Goal: Transaction & Acquisition: Purchase product/service

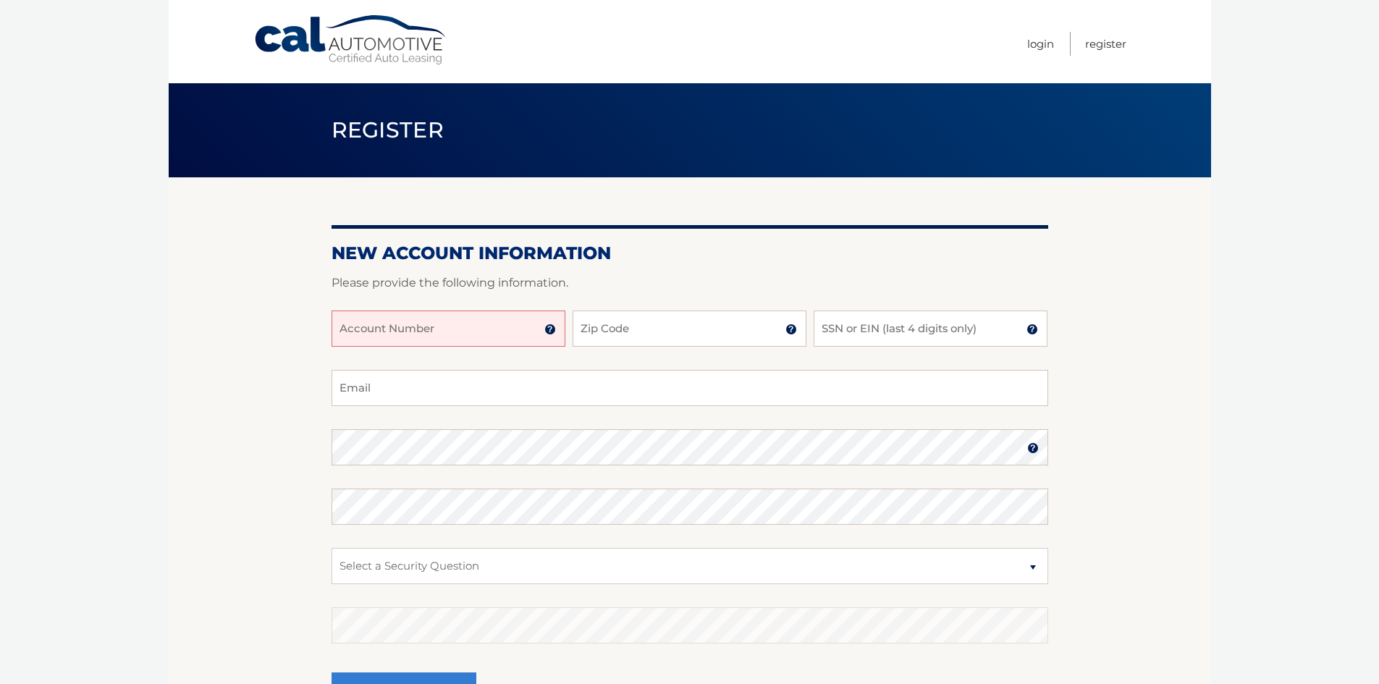
click at [498, 321] on input "Account Number" at bounding box center [449, 329] width 234 height 36
type input "44456008012"
click at [650, 332] on input "Zip Code" at bounding box center [690, 329] width 234 height 36
type input "08027"
type input "jtechnicalguru@aol.com"
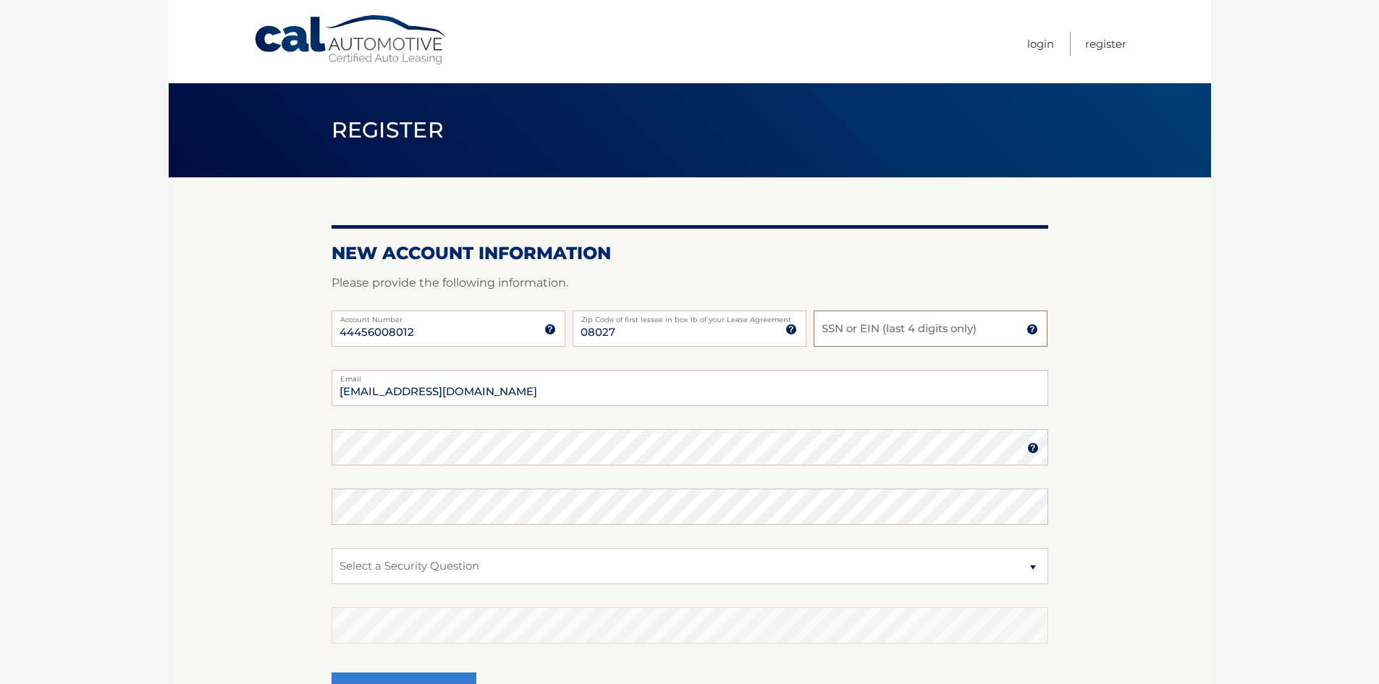
click at [854, 327] on input "SSN or EIN (last 4 digits only)" at bounding box center [931, 329] width 234 height 36
type input "7876"
click at [661, 558] on select "Select a Security Question What was the name of your elementary school? What is…" at bounding box center [690, 566] width 717 height 36
select select "1"
click at [332, 548] on select "Select a Security Question What was the name of your elementary school? What is…" at bounding box center [690, 566] width 717 height 36
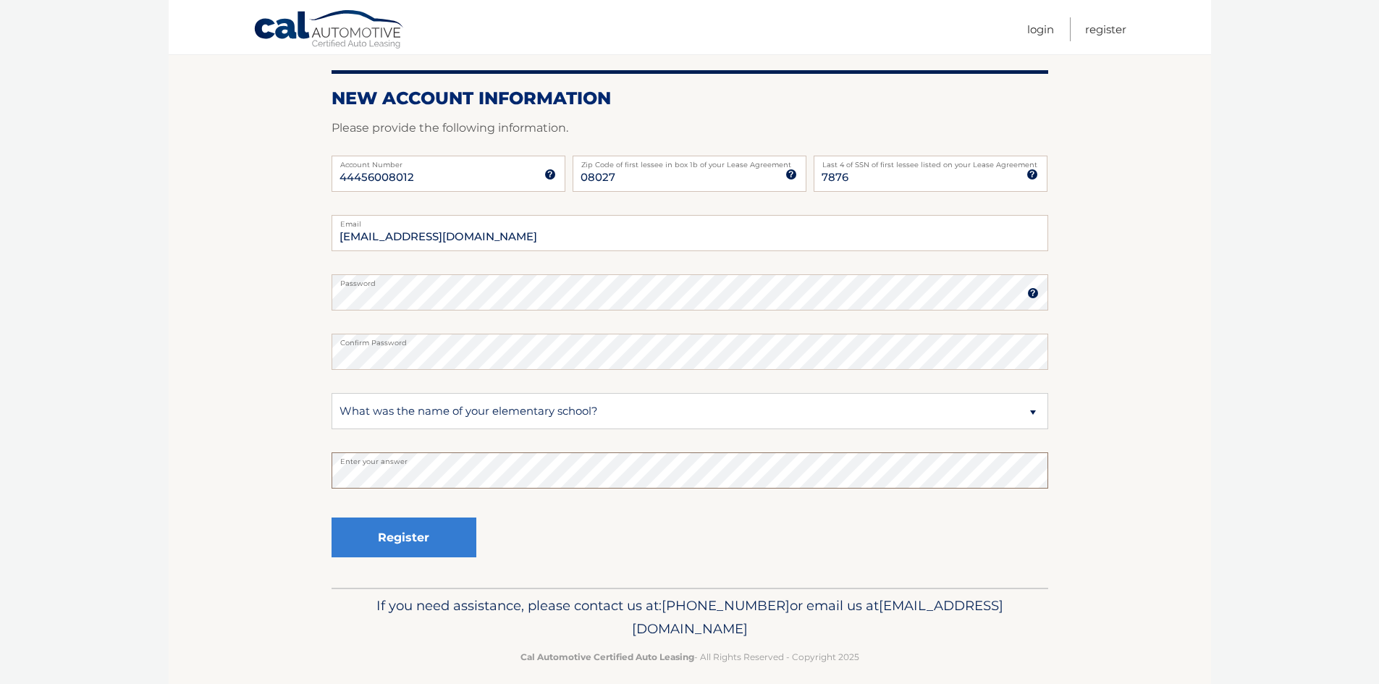
scroll to position [169, 0]
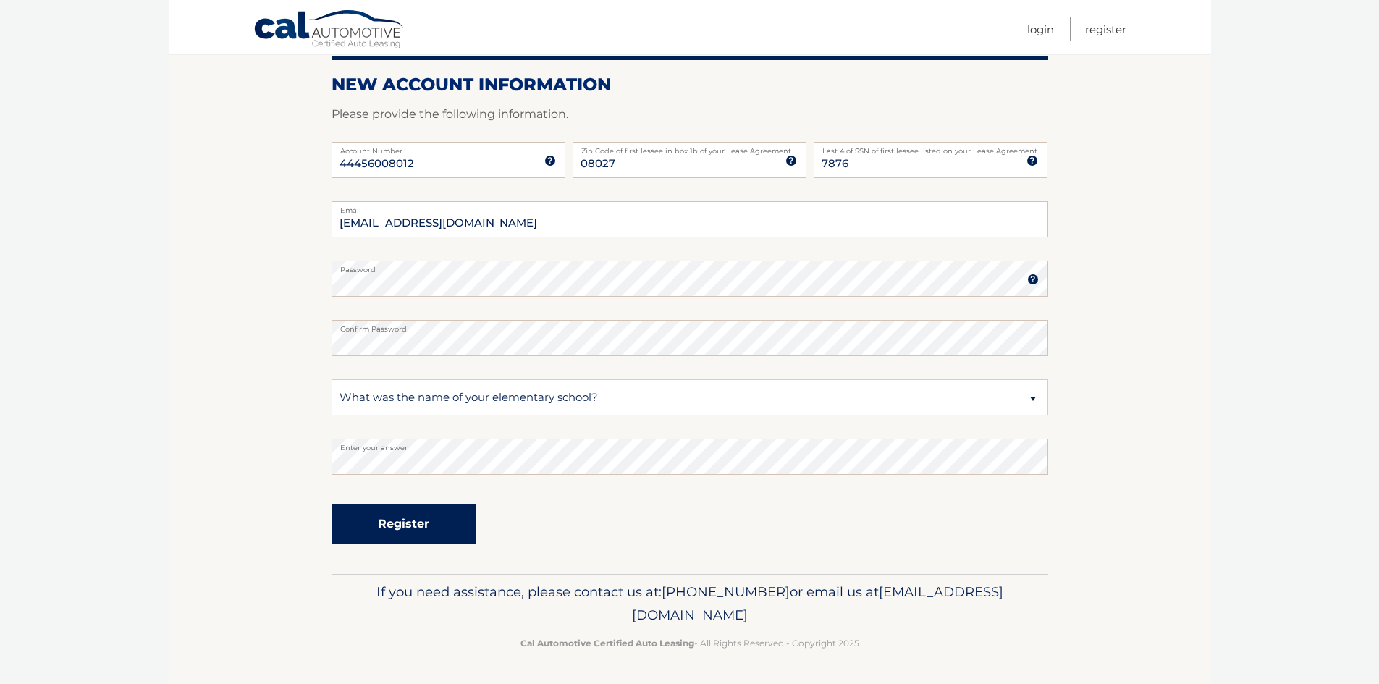
click at [431, 532] on button "Register" at bounding box center [404, 524] width 145 height 40
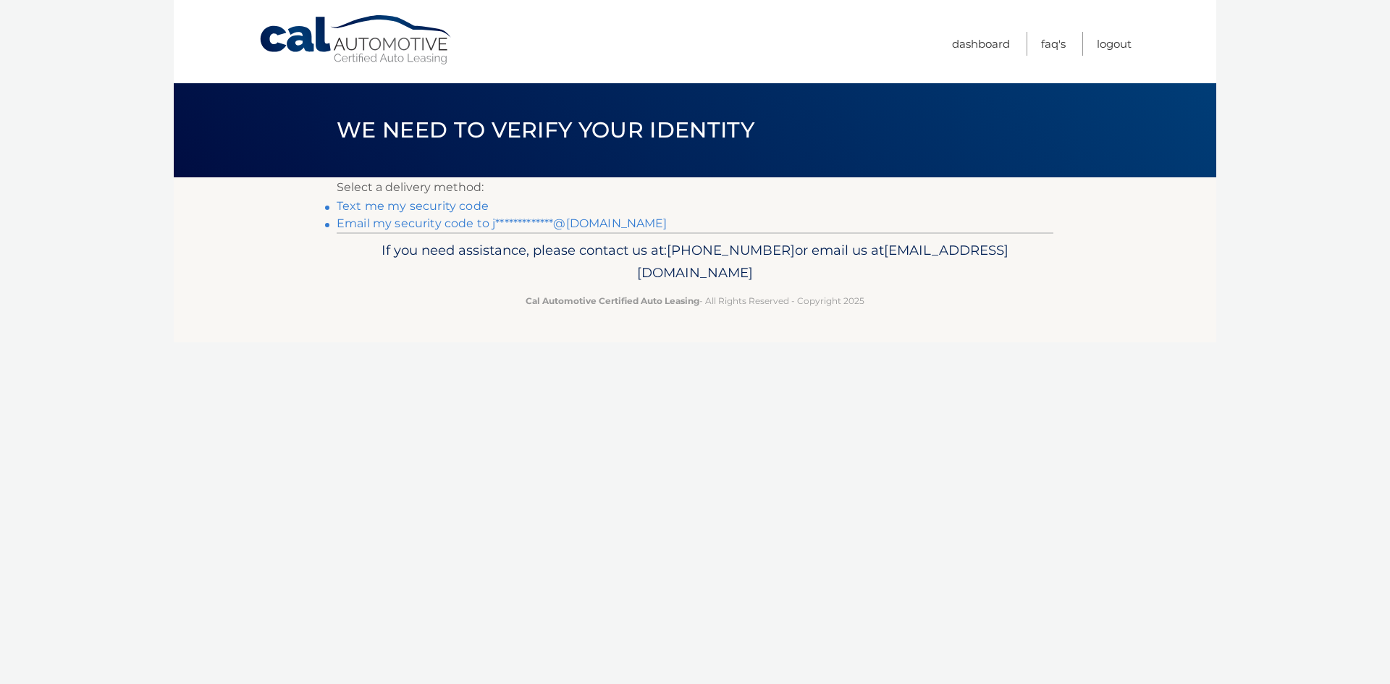
click at [441, 206] on link "Text me my security code" at bounding box center [413, 206] width 152 height 14
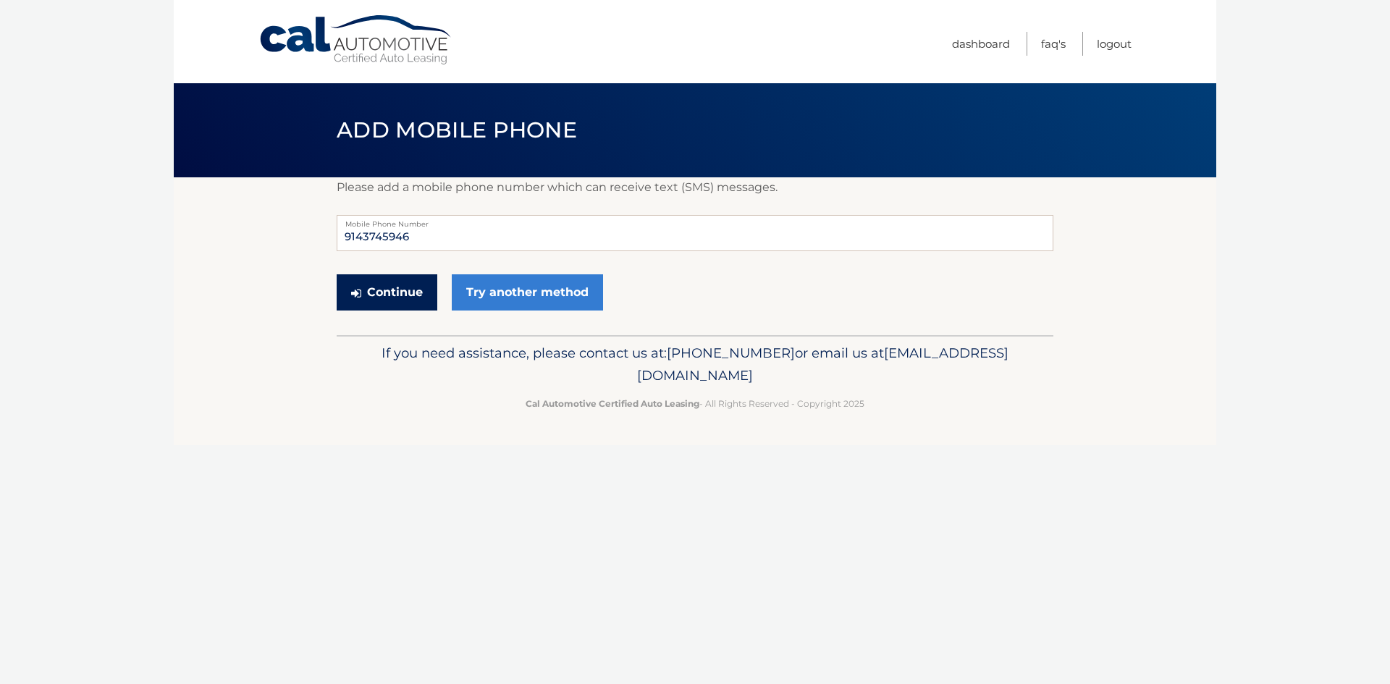
click at [396, 299] on button "Continue" at bounding box center [387, 292] width 101 height 36
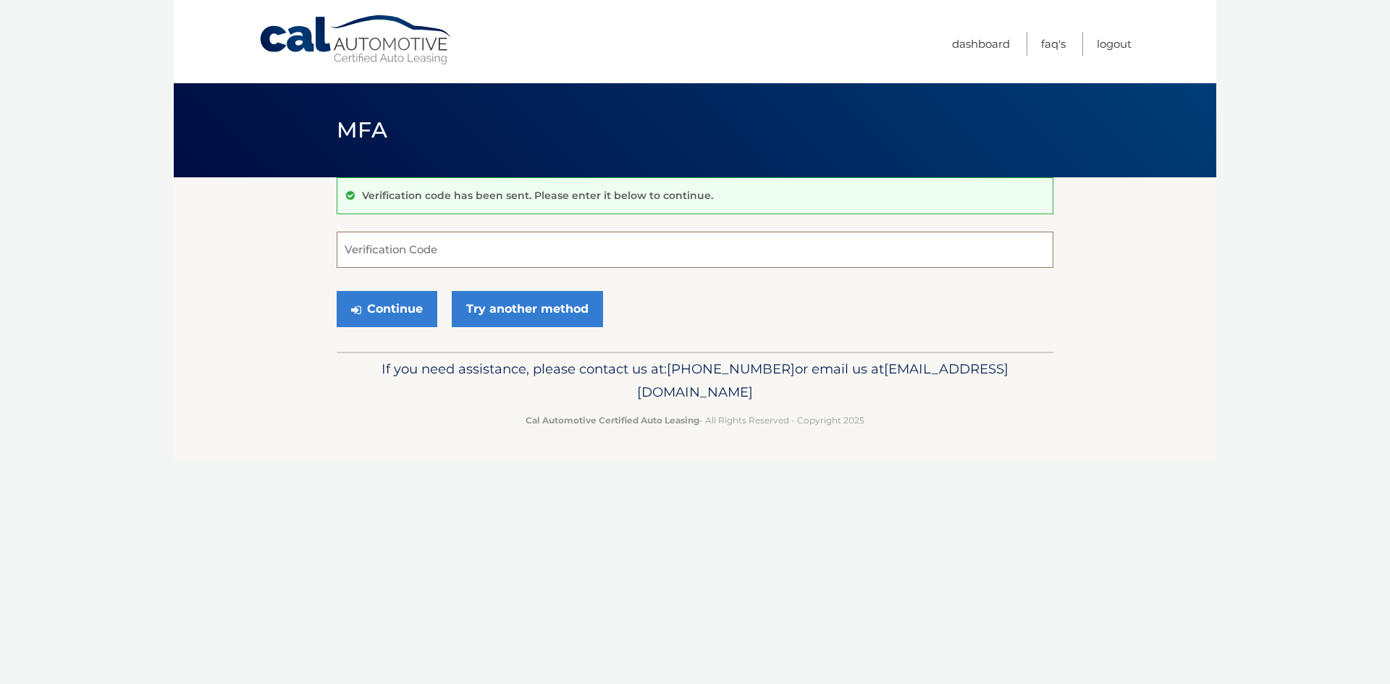
click at [445, 257] on input "Verification Code" at bounding box center [695, 250] width 717 height 36
type input "115941"
click at [380, 307] on button "Continue" at bounding box center [387, 309] width 101 height 36
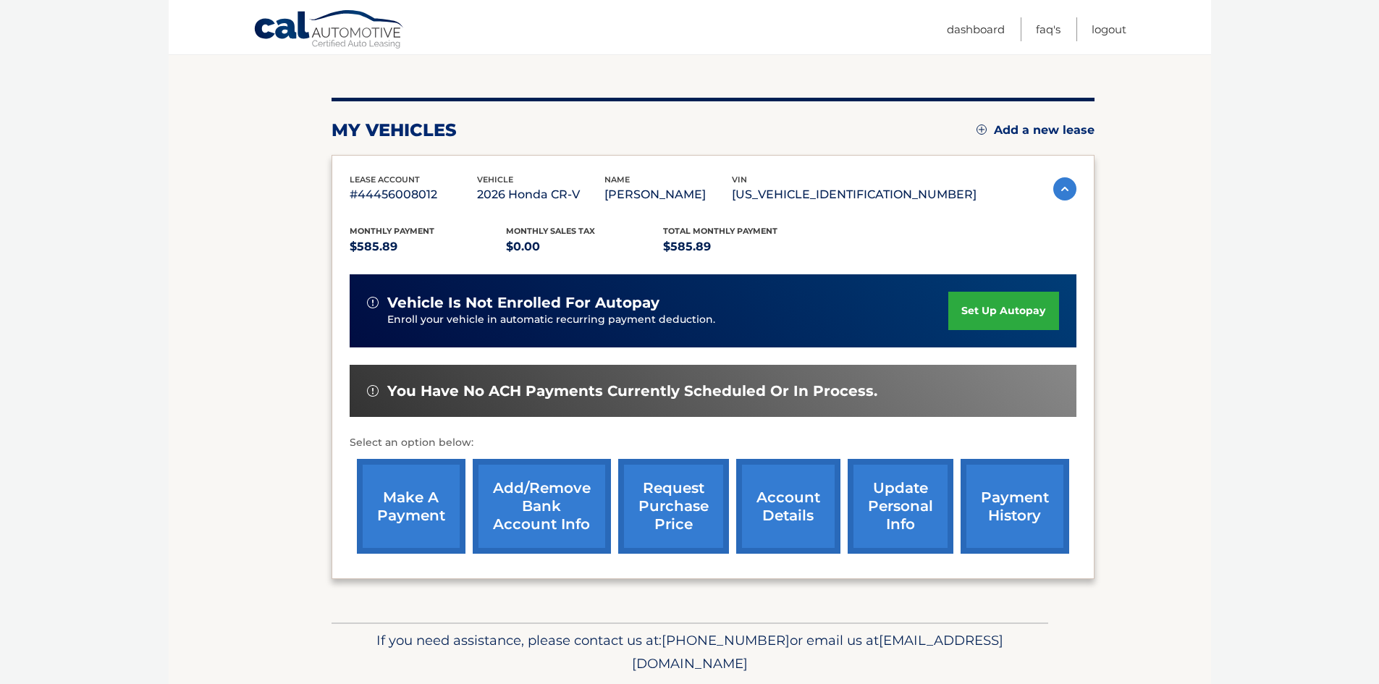
scroll to position [193, 0]
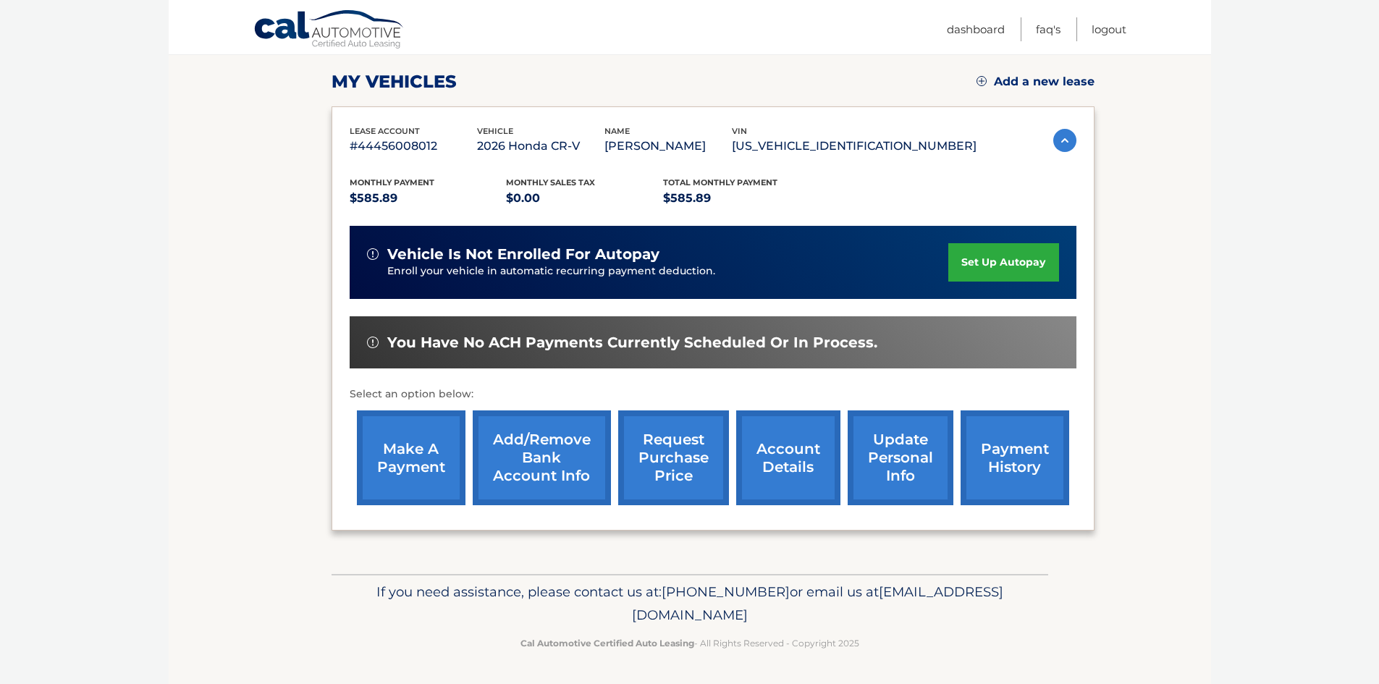
click at [779, 459] on link "account details" at bounding box center [788, 458] width 104 height 95
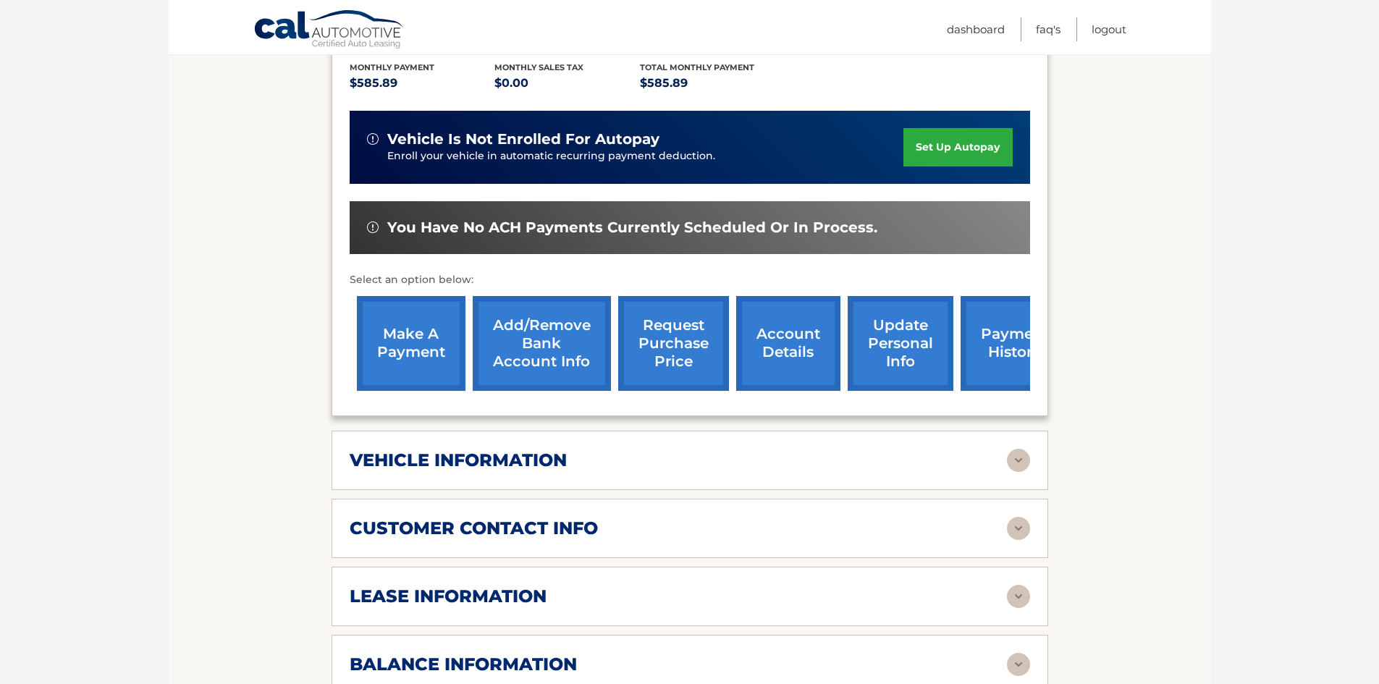
scroll to position [362, 0]
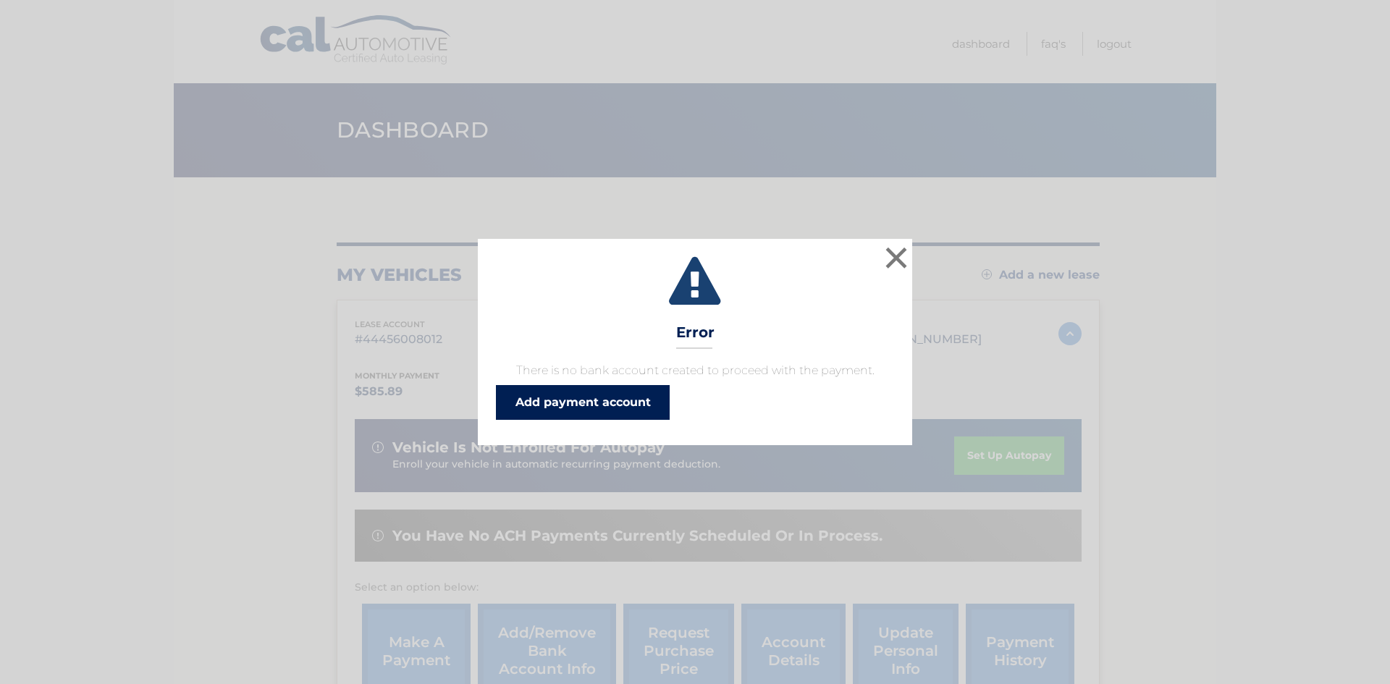
drag, startPoint x: 0, startPoint y: 0, endPoint x: 607, endPoint y: 409, distance: 732.3
click at [607, 409] on link "Add payment account" at bounding box center [583, 402] width 174 height 35
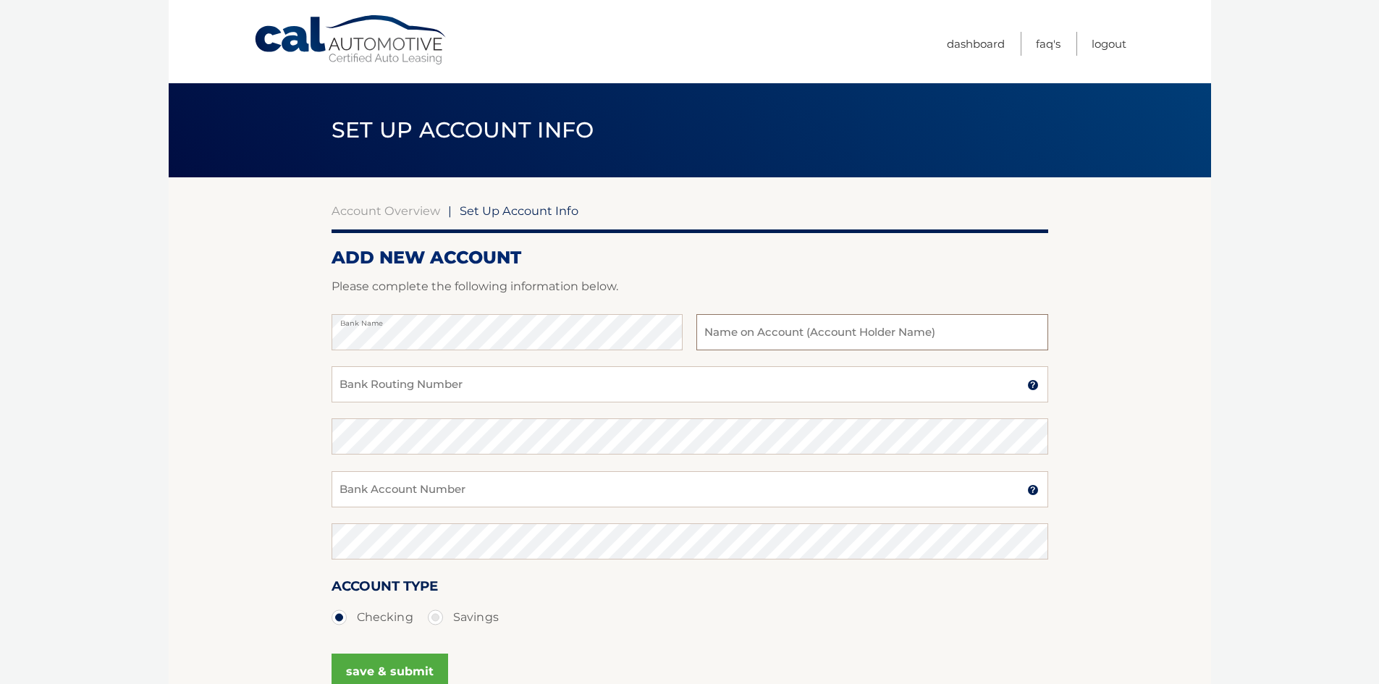
click at [762, 333] on input "text" at bounding box center [872, 332] width 351 height 36
type input "[PERSON_NAME]"
click at [680, 384] on input "Bank Routing Number" at bounding box center [690, 384] width 717 height 36
click at [522, 384] on input "Bank Routing Number" at bounding box center [690, 384] width 717 height 36
click at [475, 380] on input "Bank Routing Number" at bounding box center [690, 384] width 717 height 36
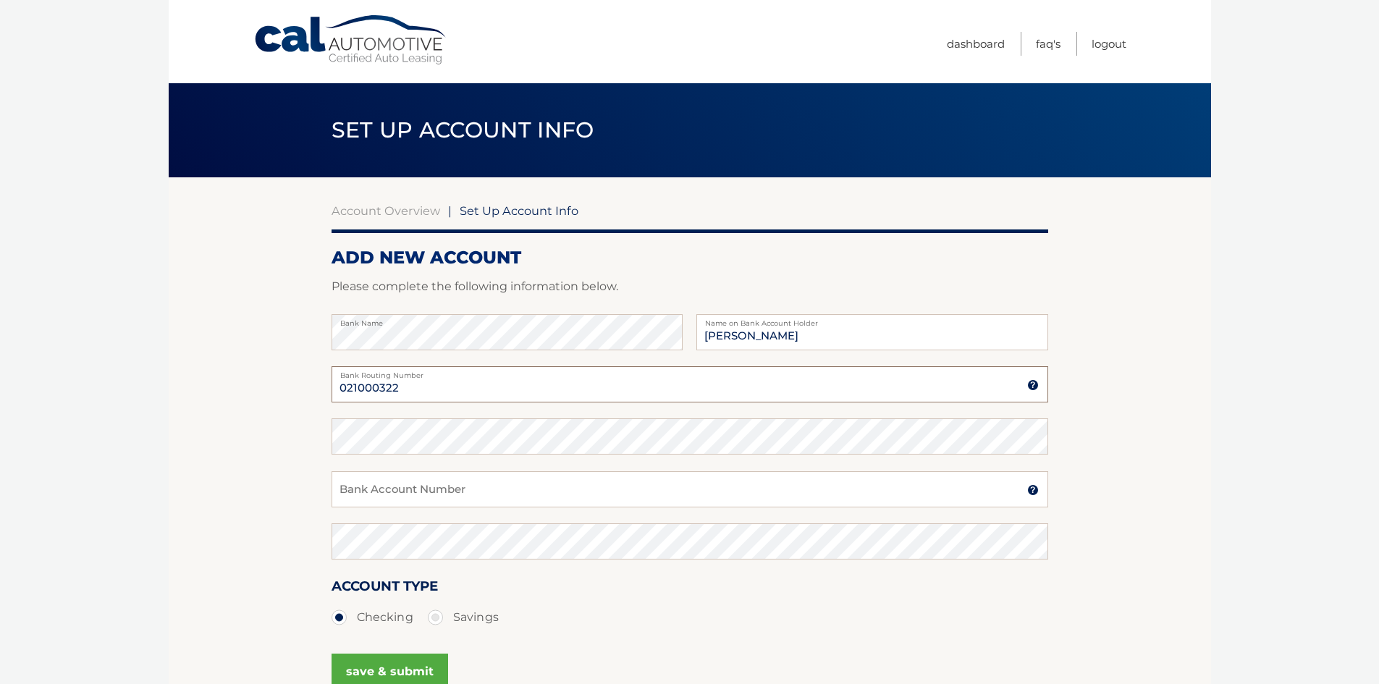
type input "021000322"
click at [460, 484] on input "Bank Account Number" at bounding box center [690, 489] width 717 height 36
type input "483095860526"
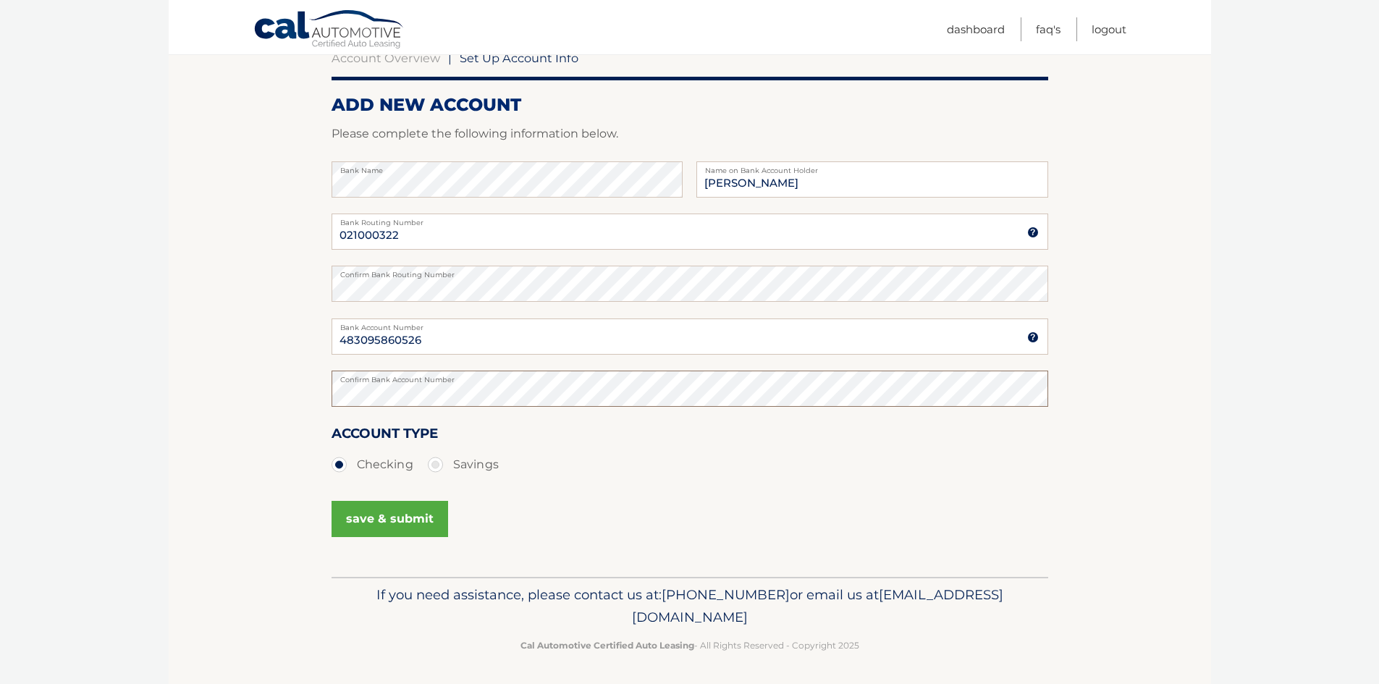
scroll to position [156, 0]
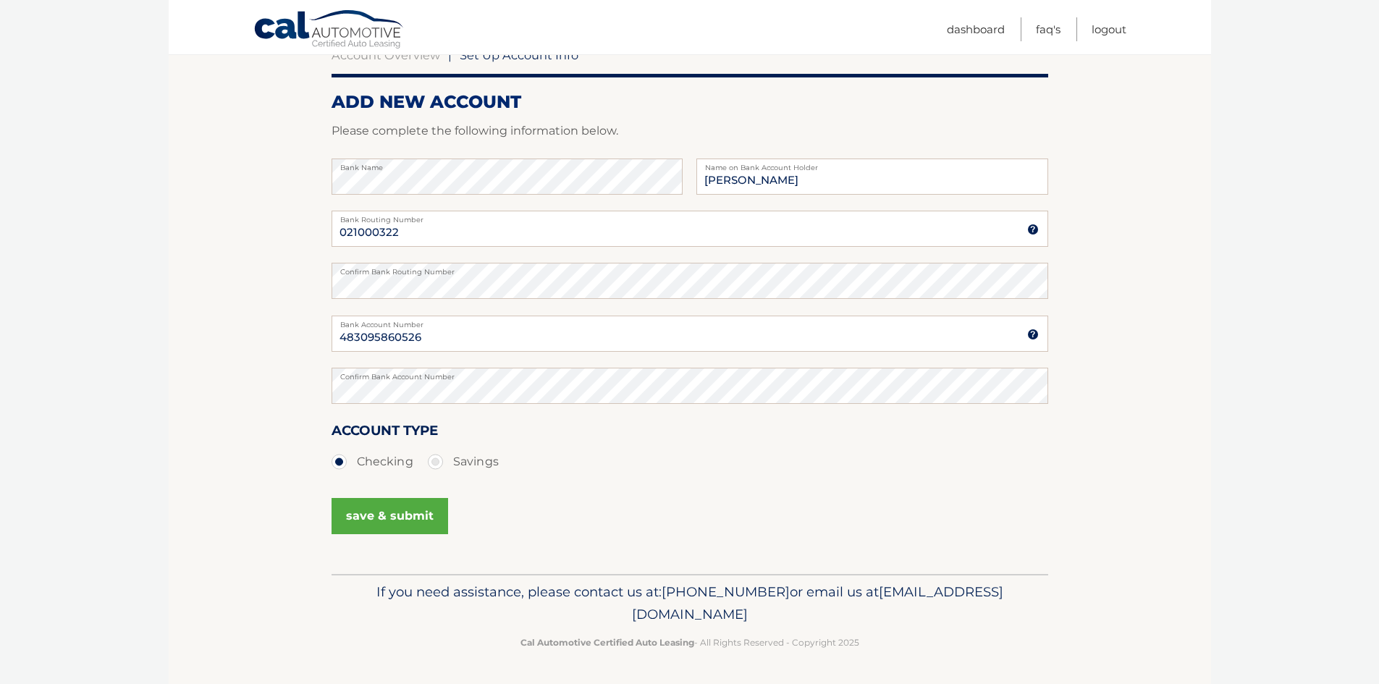
click at [382, 518] on button "save & submit" at bounding box center [390, 516] width 117 height 36
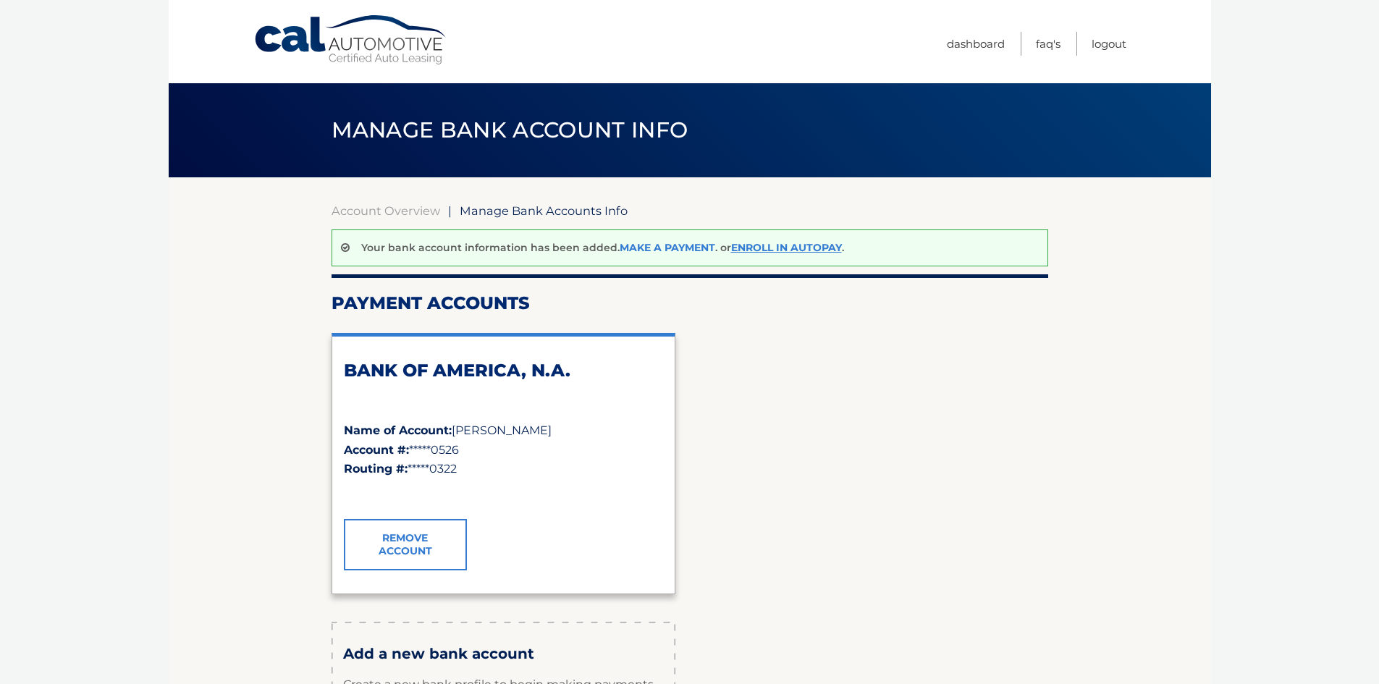
click at [678, 253] on link "Make a payment" at bounding box center [668, 247] width 96 height 13
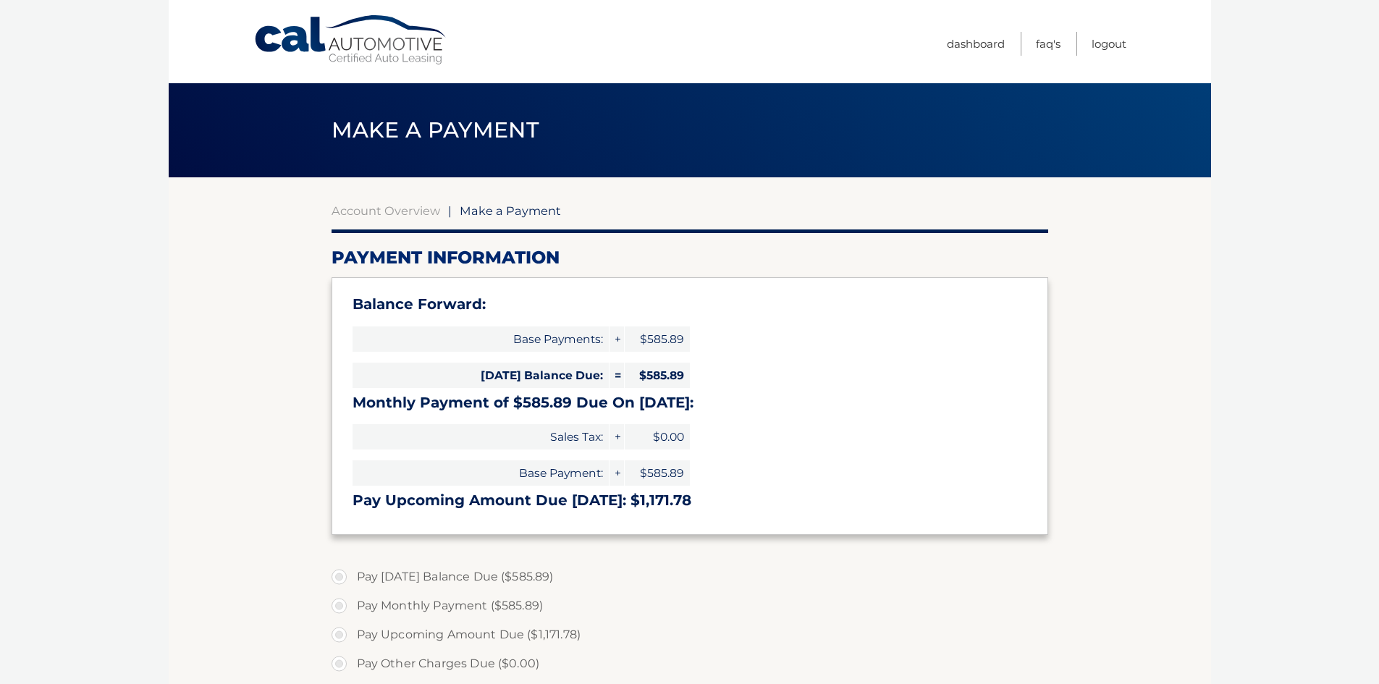
select select "MmFhNjU2MTgtZTNkMi00NTNjLWE3MzgtOGE3MzQwOTUwY2E5"
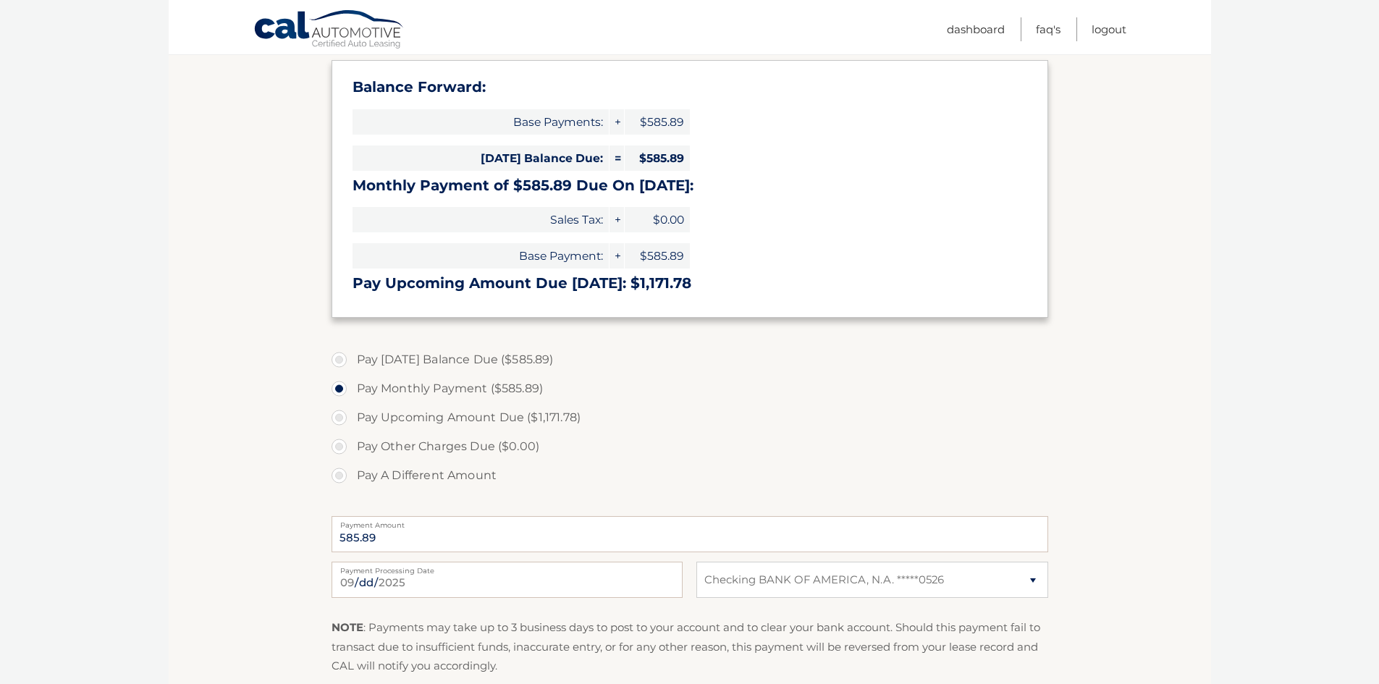
scroll to position [290, 0]
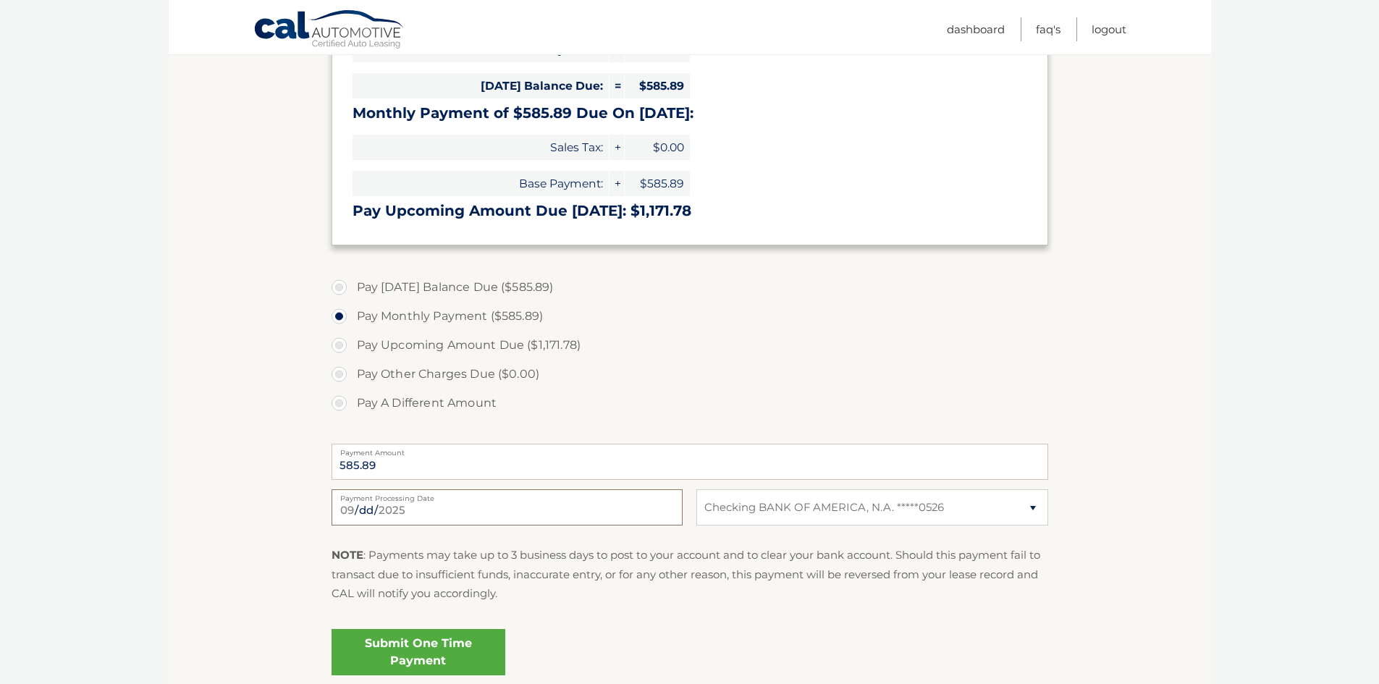
click at [582, 505] on input "[DATE]" at bounding box center [507, 507] width 351 height 36
click at [671, 387] on label "Pay Other Charges Due ($0.00)" at bounding box center [690, 374] width 717 height 29
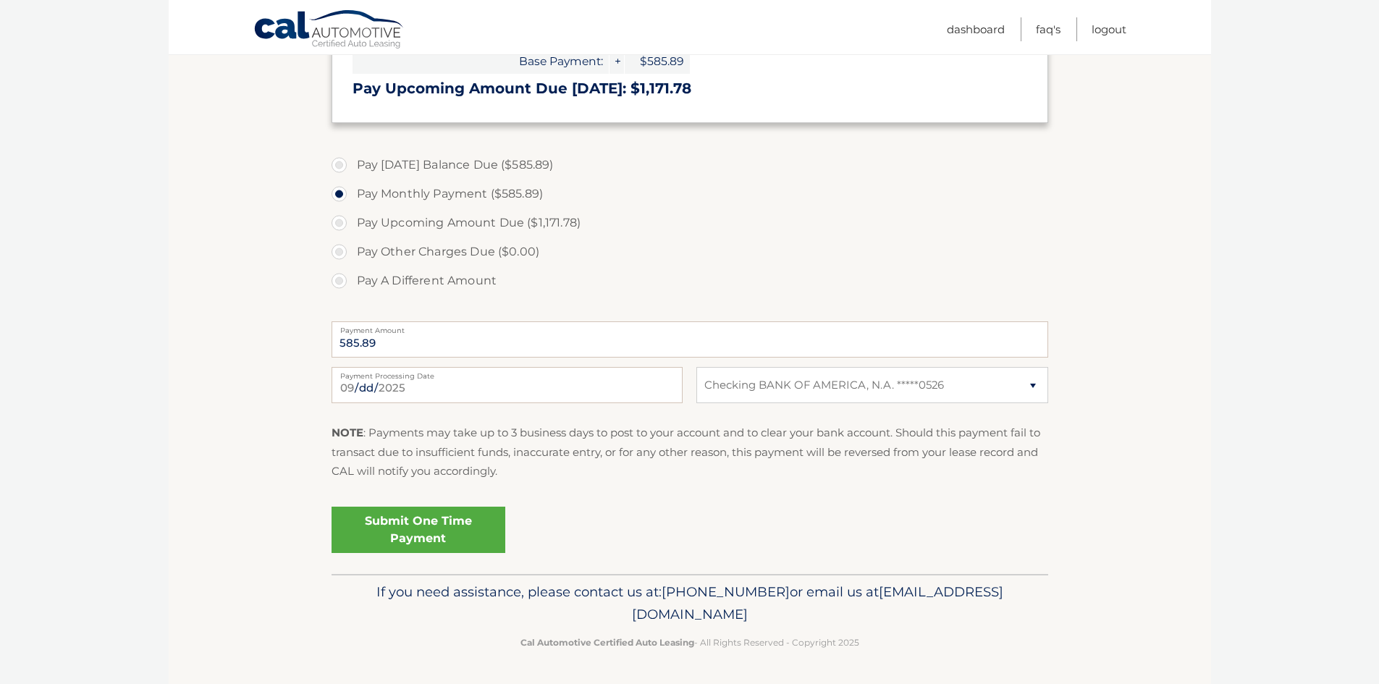
scroll to position [340, 0]
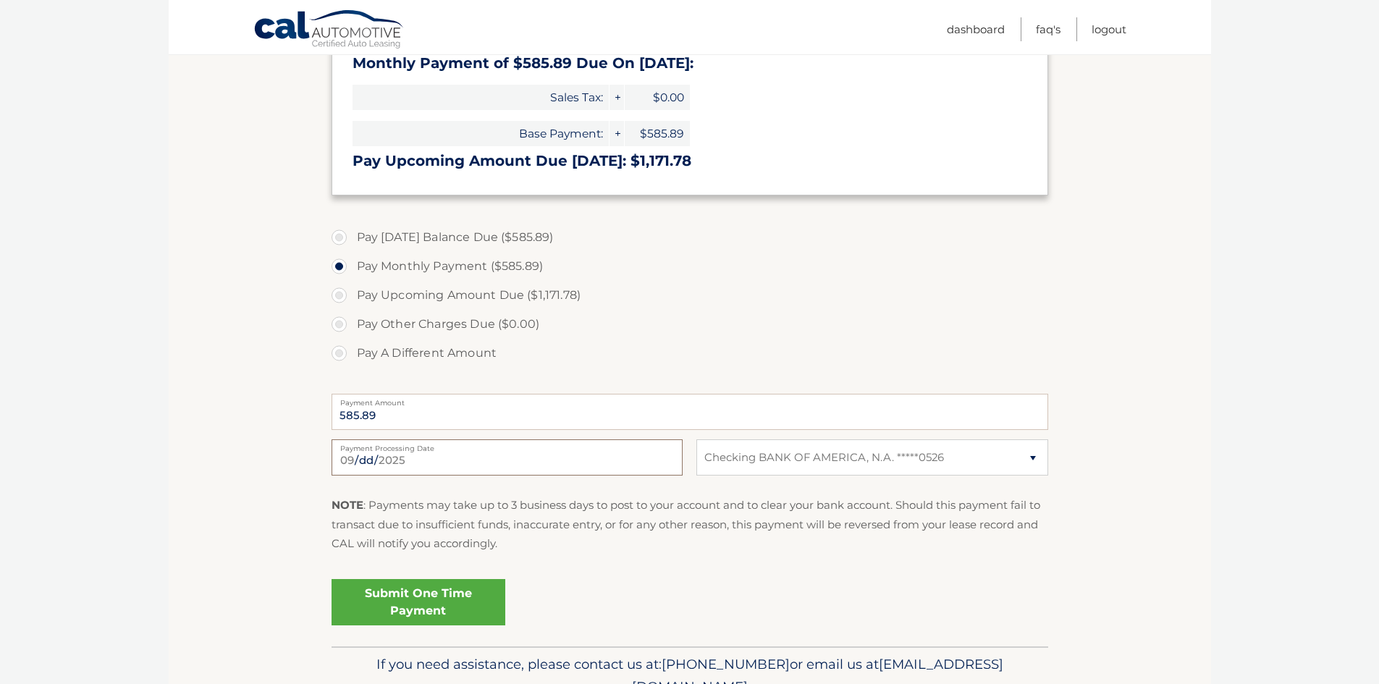
click at [526, 464] on input "[DATE]" at bounding box center [507, 457] width 351 height 36
click at [261, 566] on section "Account Overview | Make a Payment Payment Information Balance Forward: Base Pay…" at bounding box center [690, 242] width 1043 height 809
click at [484, 463] on input "[DATE]" at bounding box center [507, 457] width 351 height 36
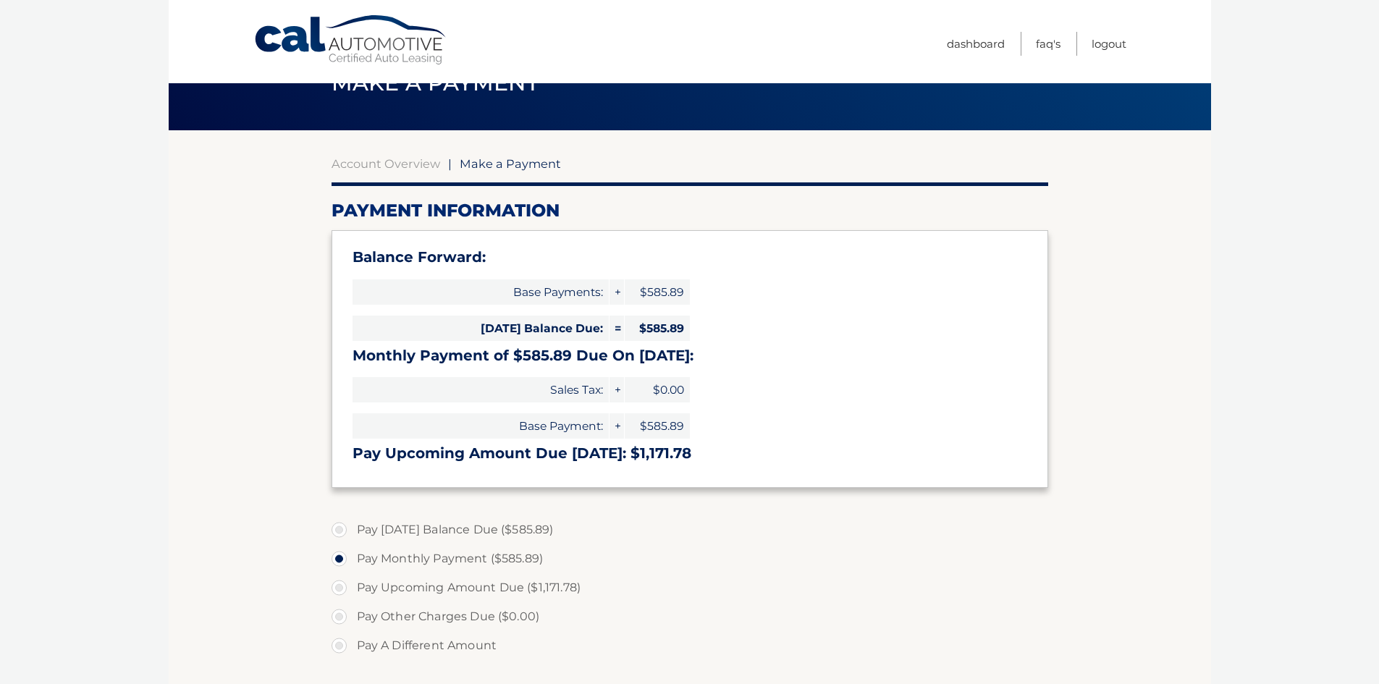
scroll to position [72, 0]
